Goal: Information Seeking & Learning: Learn about a topic

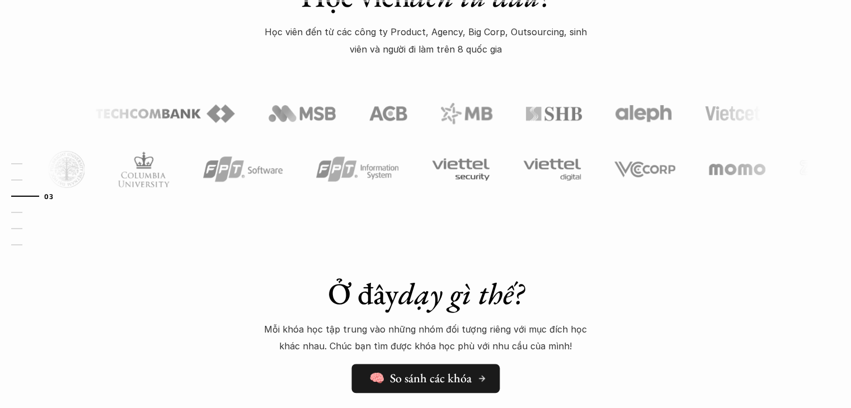
scroll to position [615, 0]
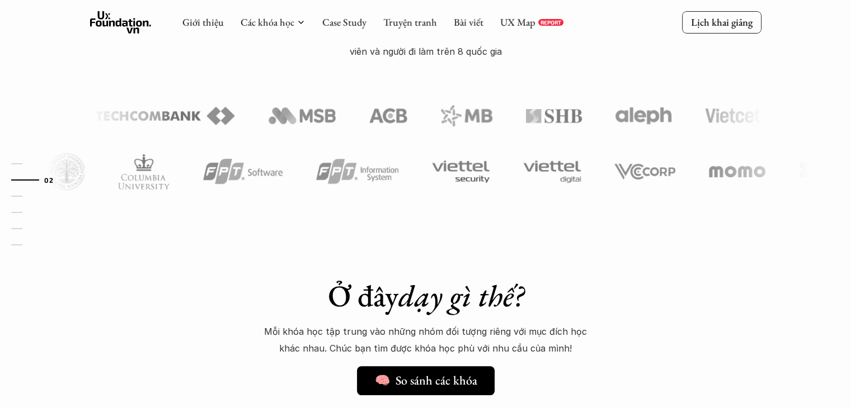
drag, startPoint x: 468, startPoint y: 295, endPoint x: 568, endPoint y: 295, distance: 100.7
click at [566, 295] on h1 "Ở đây dạy gì thế?" at bounding box center [426, 296] width 392 height 36
click at [573, 294] on h1 "Ở đây dạy gì thế?" at bounding box center [426, 296] width 392 height 36
drag, startPoint x: 266, startPoint y: 331, endPoint x: 576, endPoint y: 336, distance: 309.4
click at [575, 336] on div "Ở đây dạy gì thế? 🧠 So sánh các khóa Mỗi khóa học tập trung vào những nhóm đối …" at bounding box center [426, 336] width 392 height 117
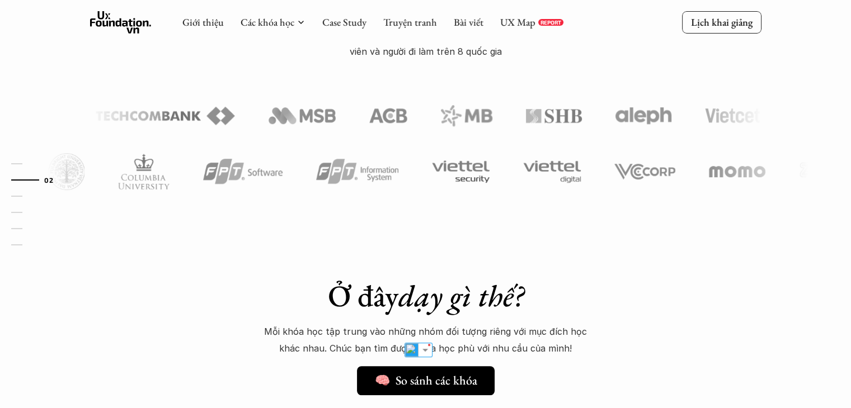
click at [577, 336] on p "Mỗi khóa học tập trung vào những nhóm đối tượng riêng với mục đích học khác nha…" at bounding box center [426, 340] width 336 height 34
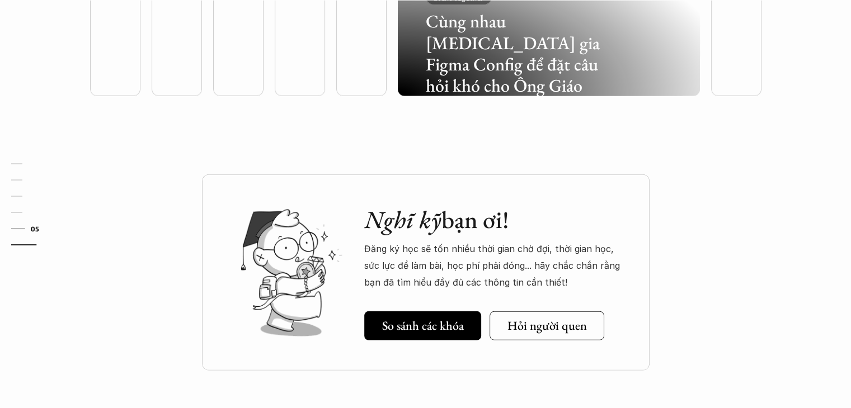
scroll to position [3505, 0]
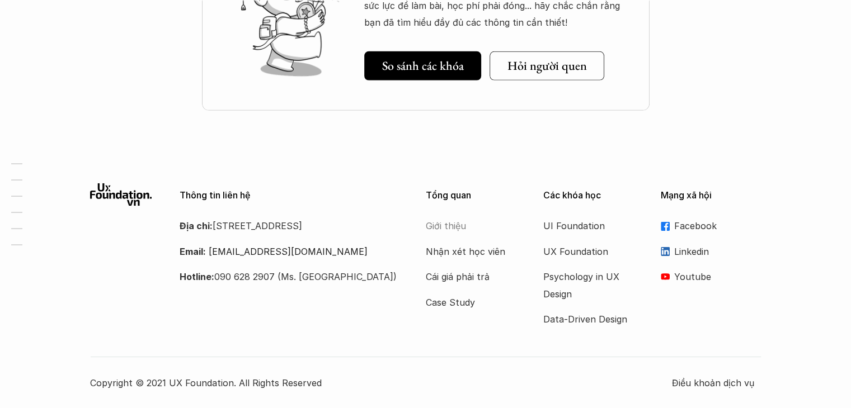
click at [450, 227] on p "Giới thiệu" at bounding box center [471, 226] width 90 height 17
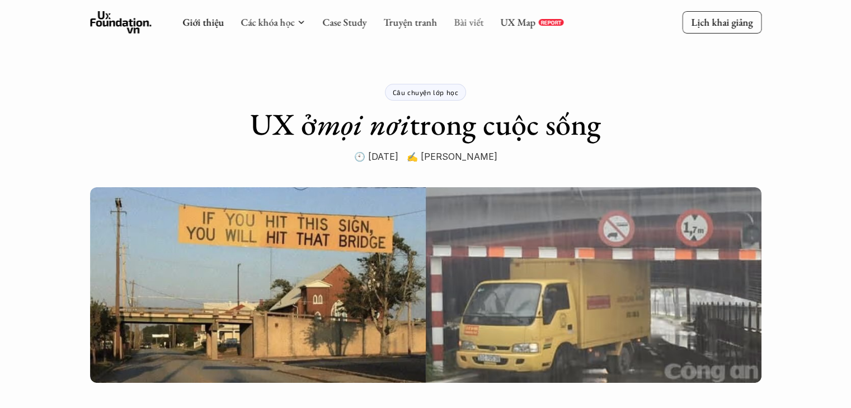
click at [470, 18] on link "Bài viết" at bounding box center [469, 22] width 30 height 13
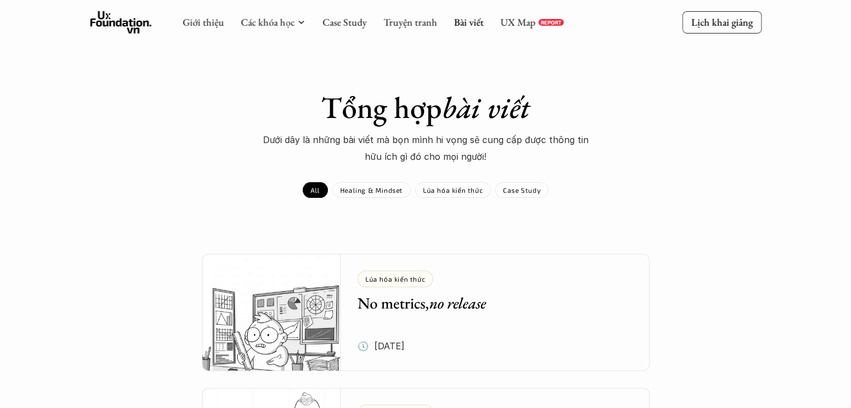
drag, startPoint x: 312, startPoint y: 101, endPoint x: 619, endPoint y: 93, distance: 306.7
click at [605, 95] on h1 "Tổng hợp bài viết" at bounding box center [426, 108] width 392 height 36
click at [620, 93] on h1 "Tổng hợp bài viết" at bounding box center [426, 108] width 392 height 36
drag, startPoint x: 313, startPoint y: 136, endPoint x: 569, endPoint y: 132, distance: 256.2
click at [567, 132] on p "Dưới dây là những bài viết mà bọn mình hi vọng sẽ cung cấp được thông tin hữu í…" at bounding box center [426, 148] width 336 height 34
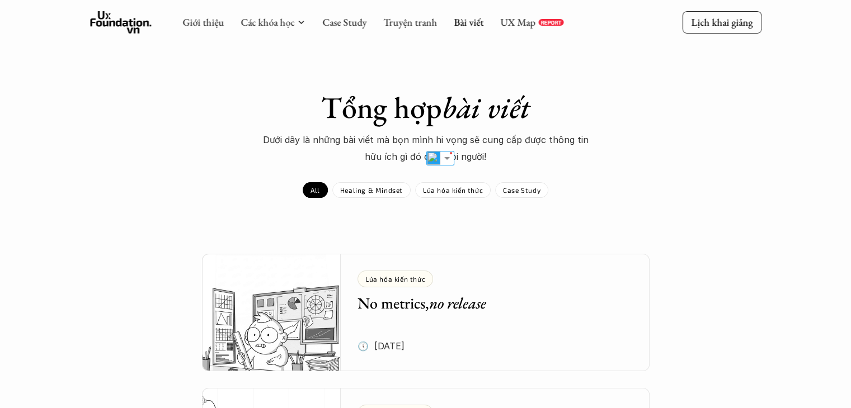
click at [570, 132] on p "Dưới dây là những bài viết mà bọn mình hi vọng sẽ cung cấp được thông tin hữu í…" at bounding box center [426, 148] width 336 height 34
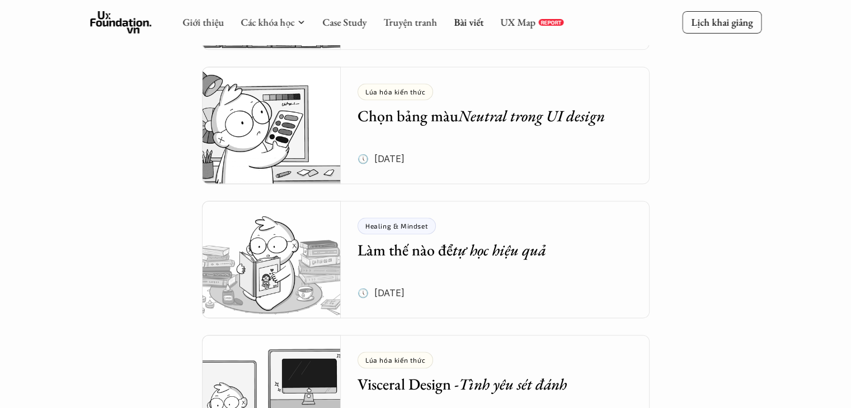
scroll to position [1396, 0]
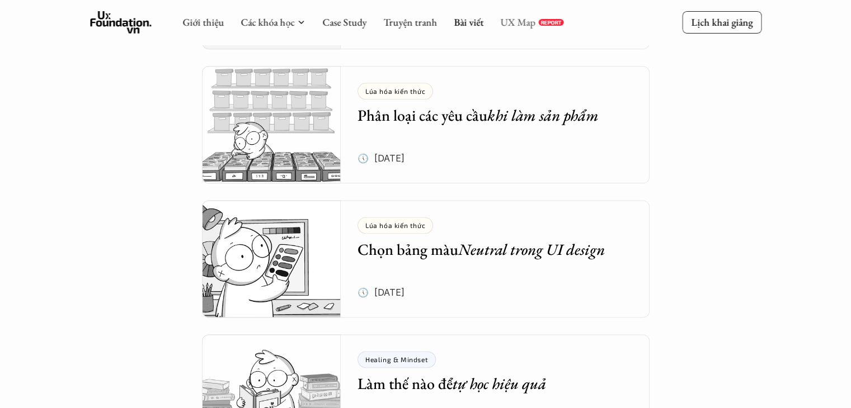
click at [520, 22] on link "UX Map" at bounding box center [517, 22] width 35 height 13
click at [525, 23] on link "UX Map" at bounding box center [517, 22] width 35 height 13
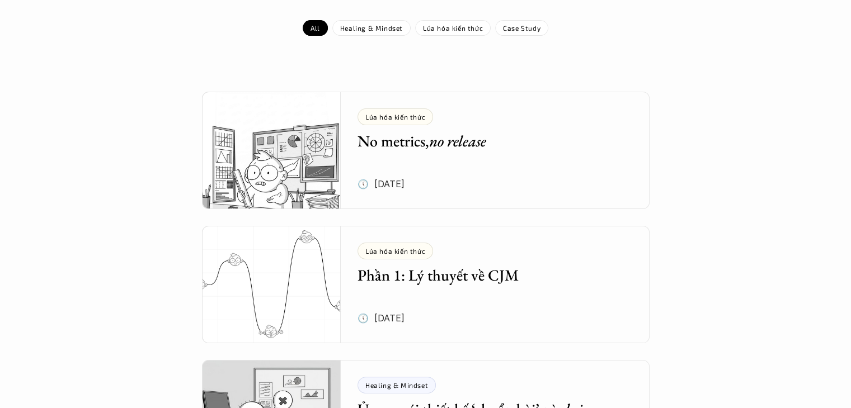
scroll to position [0, 0]
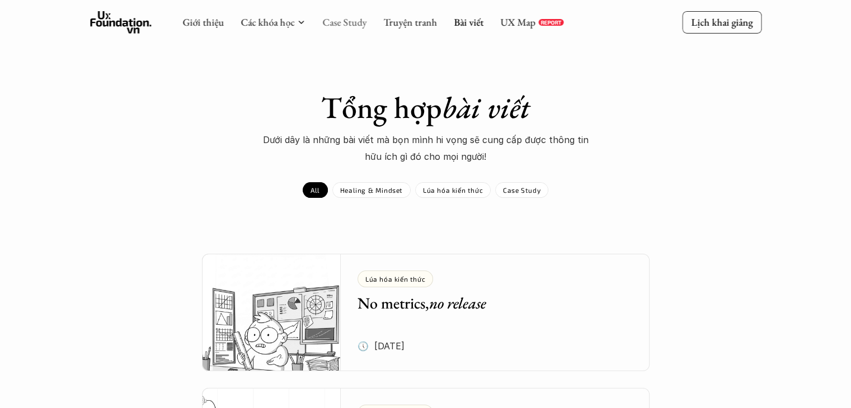
click at [349, 16] on link "Case Study" at bounding box center [344, 22] width 44 height 13
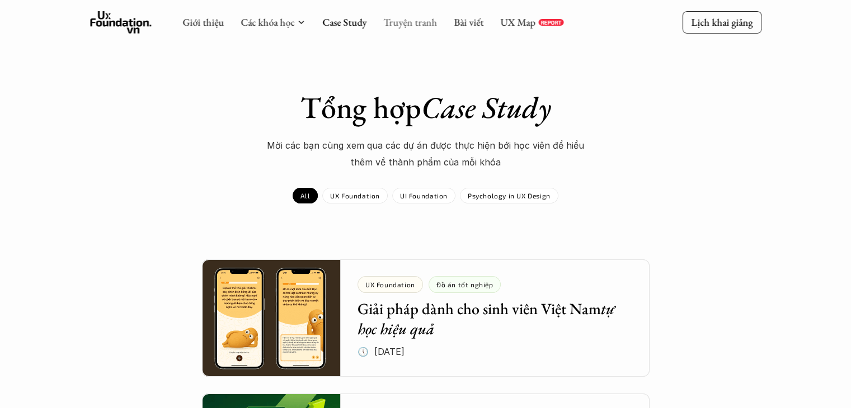
click at [423, 22] on link "Truyện tranh" at bounding box center [410, 22] width 54 height 13
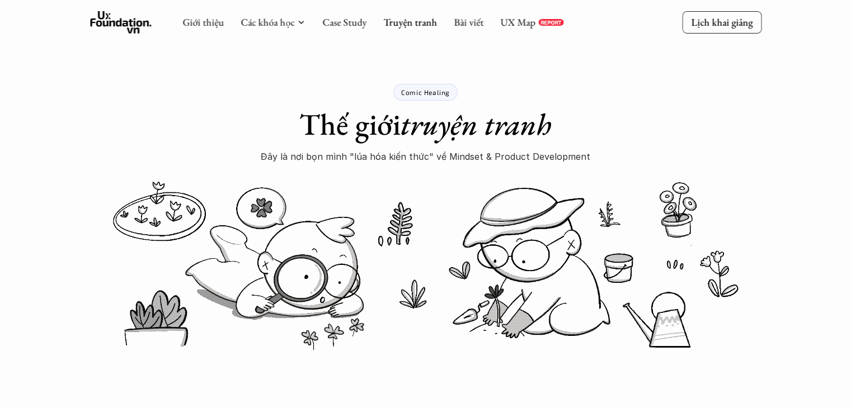
click at [365, 21] on div "Giới thiệu Các khóa học Case Study Truyện tranh Bài viết UX Map REPORT" at bounding box center [372, 22] width 381 height 22
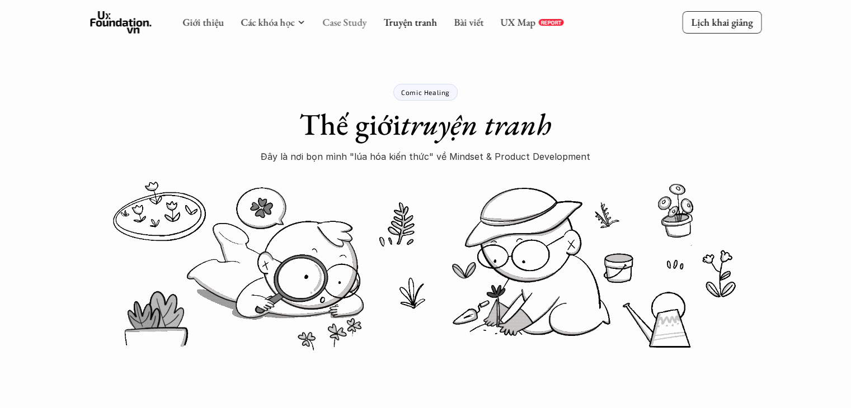
click at [364, 22] on link "Case Study" at bounding box center [344, 22] width 44 height 13
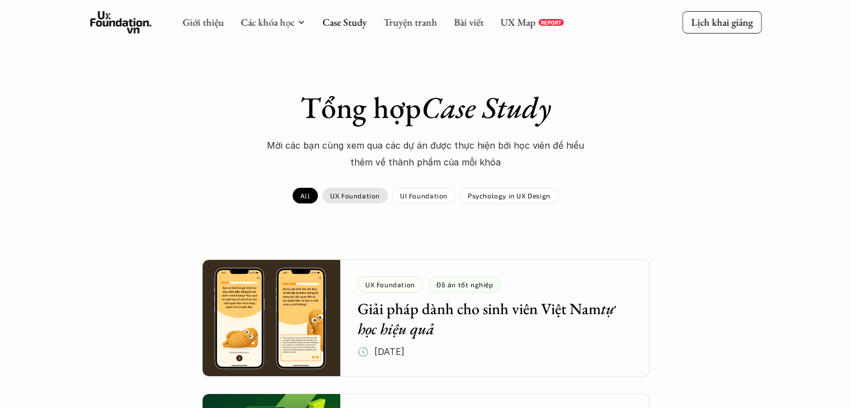
click at [359, 194] on p "UX Foundation" at bounding box center [355, 196] width 50 height 8
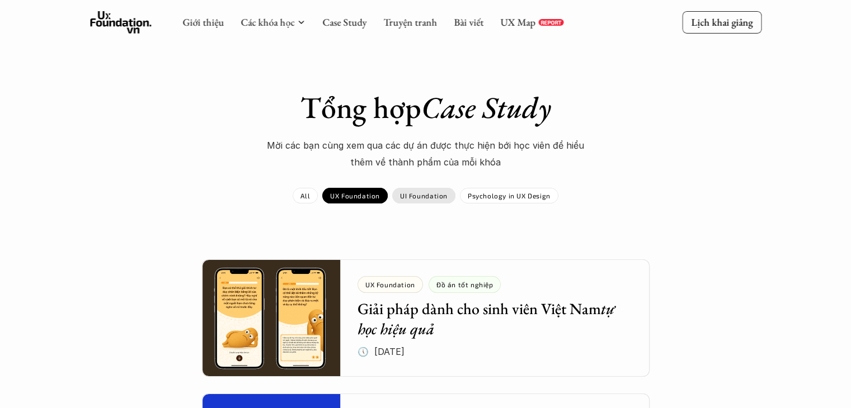
click at [429, 199] on p "UI Foundation" at bounding box center [424, 196] width 48 height 8
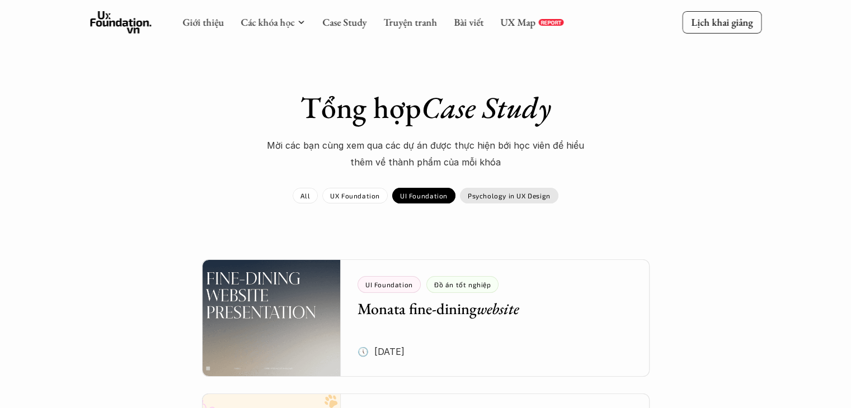
click at [528, 199] on p "Psychology in UX Design" at bounding box center [509, 196] width 83 height 8
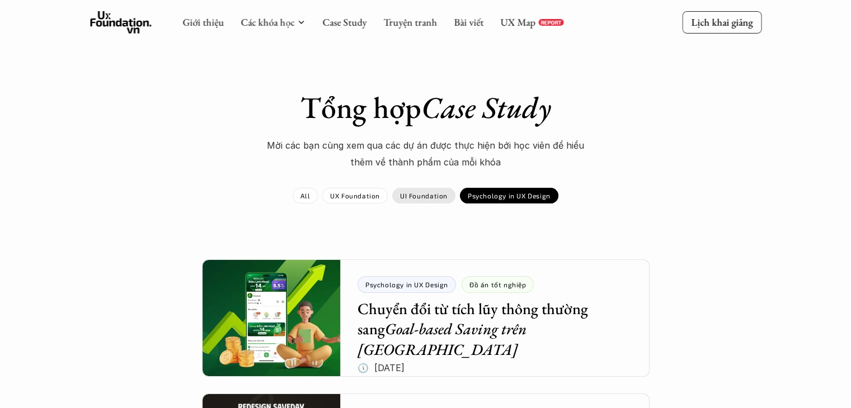
click at [448, 202] on div "UI Foundation" at bounding box center [423, 196] width 63 height 16
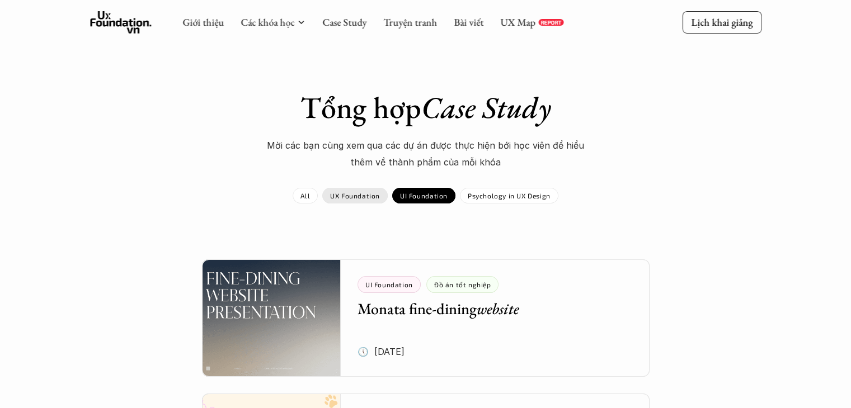
click at [363, 202] on div "UX Foundation" at bounding box center [354, 196] width 65 height 16
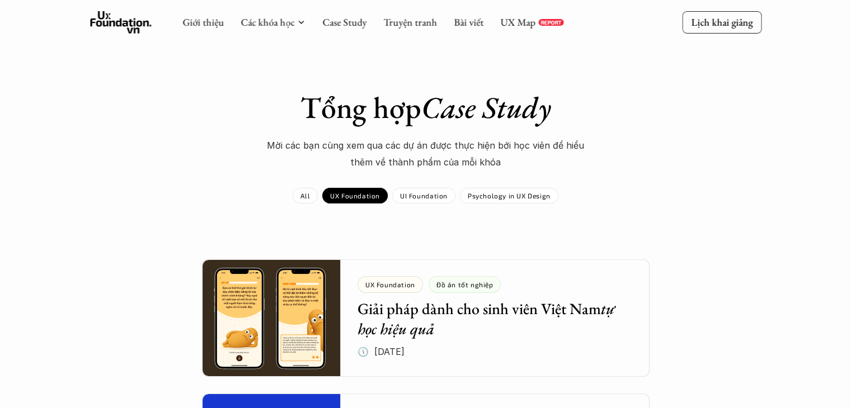
click at [290, 201] on div "All UX Foundation UI Foundation Psychology in UX Design" at bounding box center [425, 196] width 649 height 16
click at [310, 200] on link "All" at bounding box center [305, 196] width 25 height 16
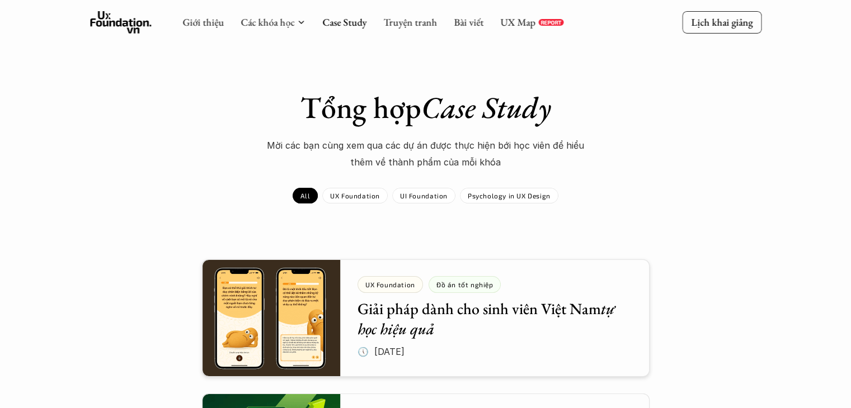
click at [128, 22] on icon at bounding box center [121, 22] width 62 height 22
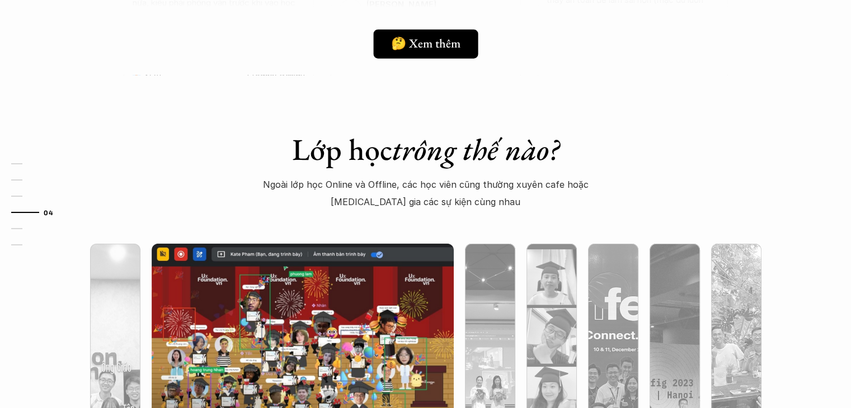
scroll to position [2797, 0]
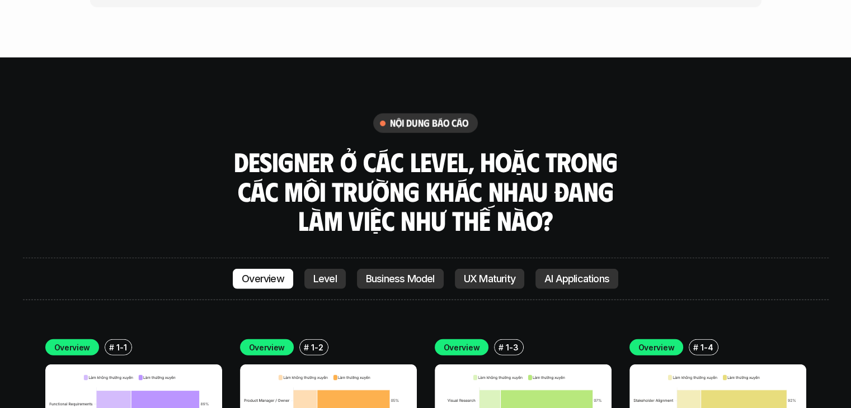
scroll to position [2965, 0]
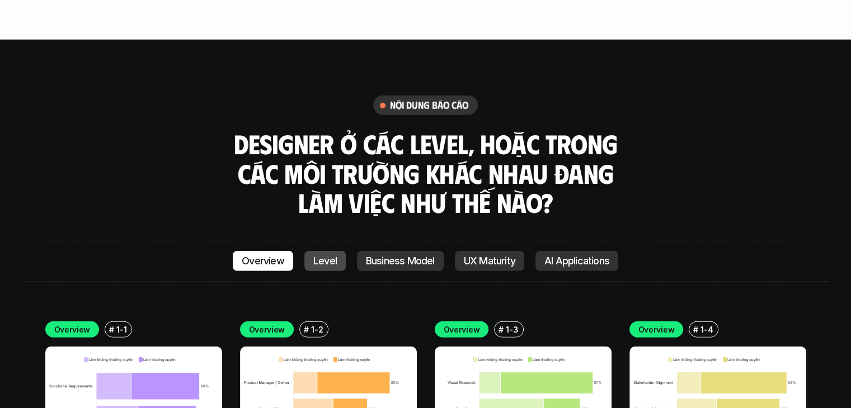
drag, startPoint x: 309, startPoint y: 208, endPoint x: 316, endPoint y: 207, distance: 6.8
click at [309, 251] on link "Level" at bounding box center [324, 261] width 41 height 20
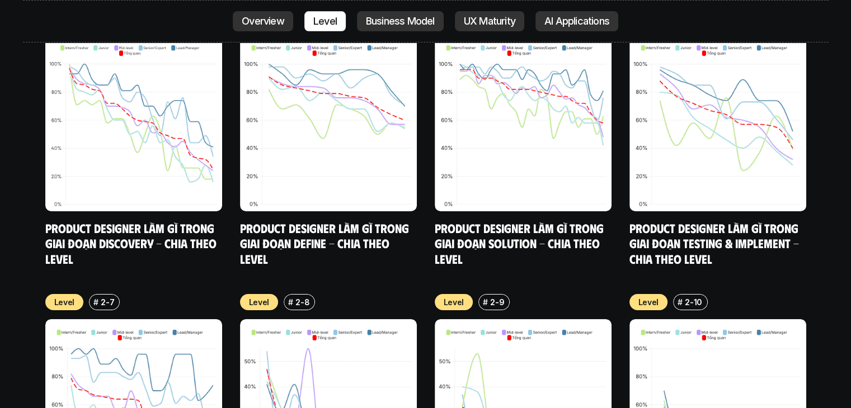
scroll to position [4141, 0]
